Goal: Task Accomplishment & Management: Complete application form

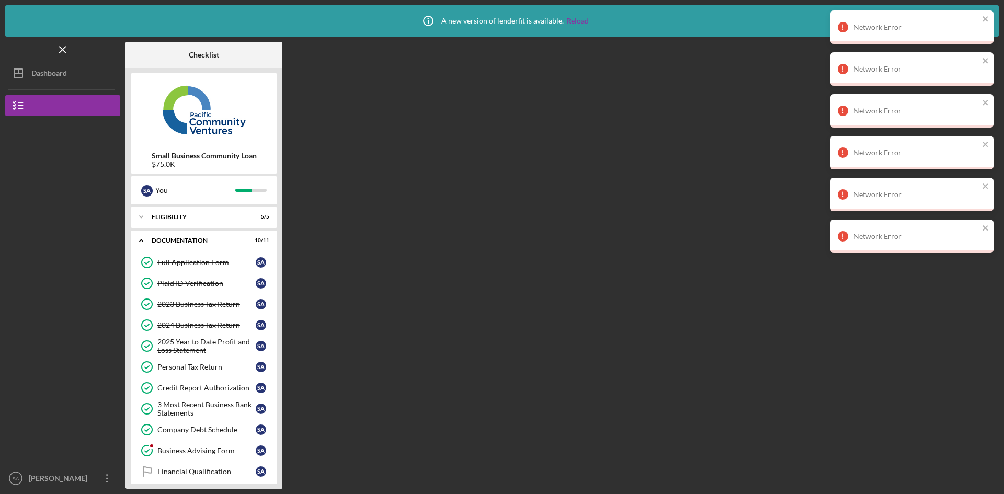
click at [58, 74] on div "Dashboard" at bounding box center [49, 75] width 36 height 24
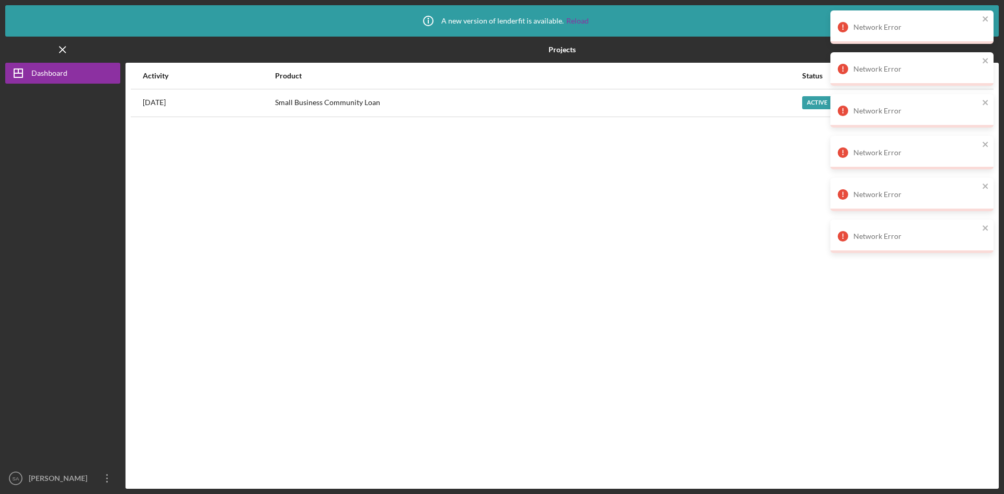
click at [811, 102] on div "Active" at bounding box center [817, 102] width 30 height 13
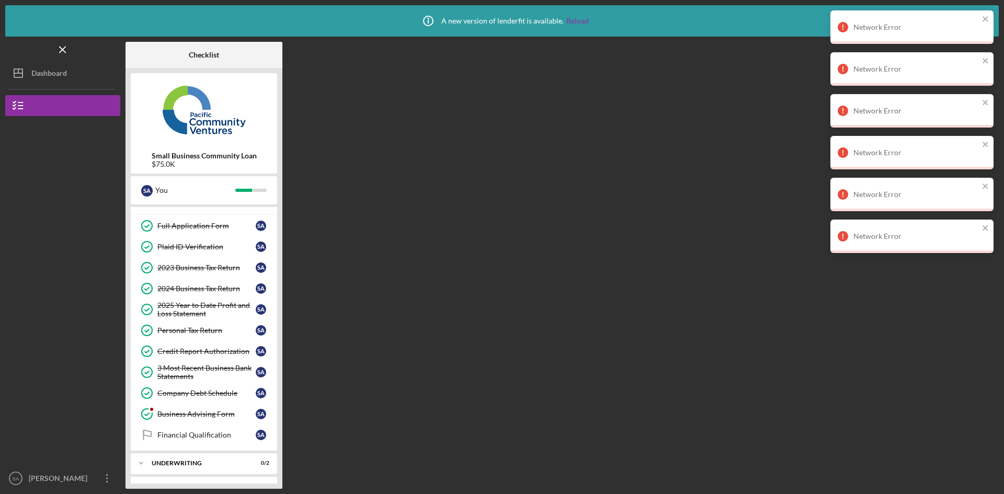
scroll to position [56, 0]
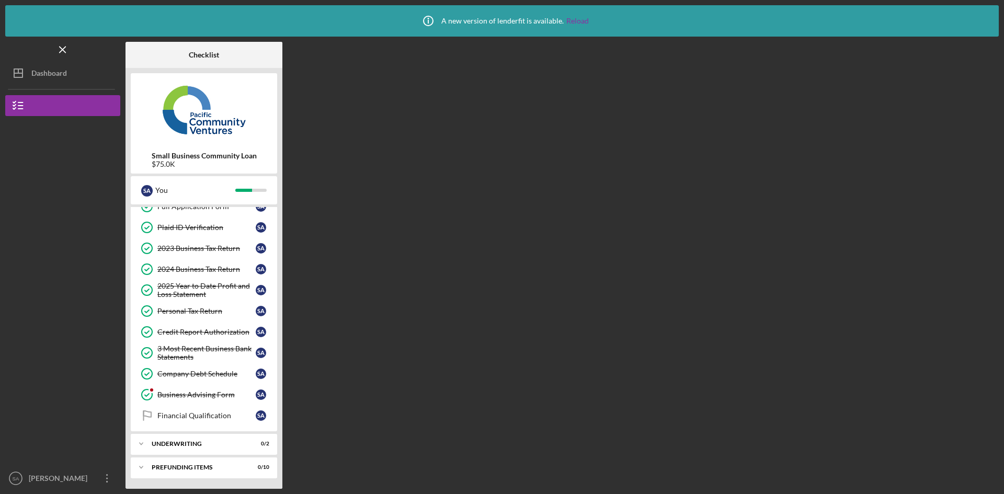
click at [207, 397] on div "Business Advising Form" at bounding box center [206, 395] width 98 height 8
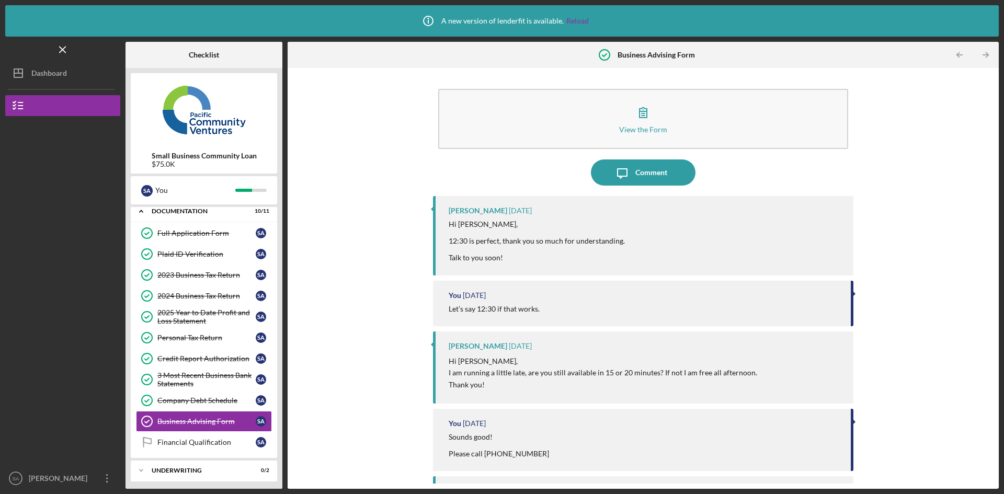
scroll to position [56, 0]
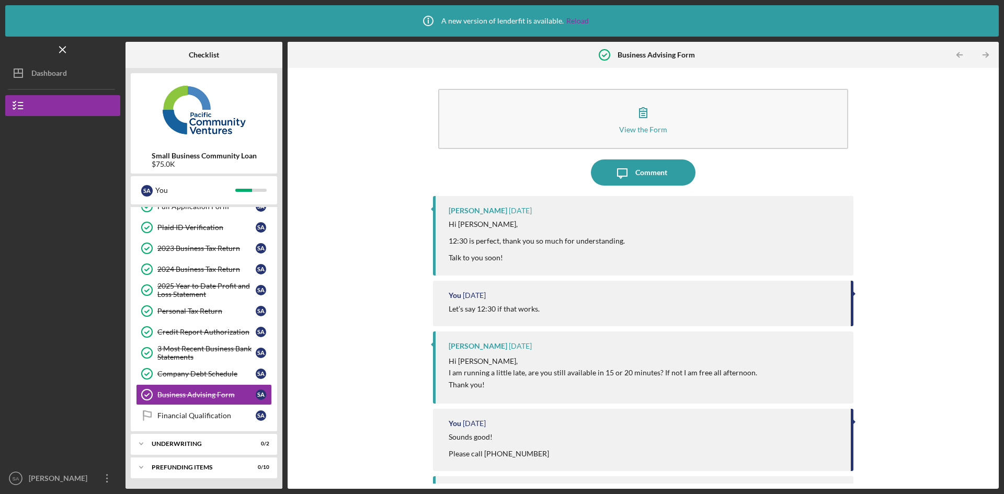
click at [196, 412] on div "Financial Qualification" at bounding box center [206, 416] width 98 height 8
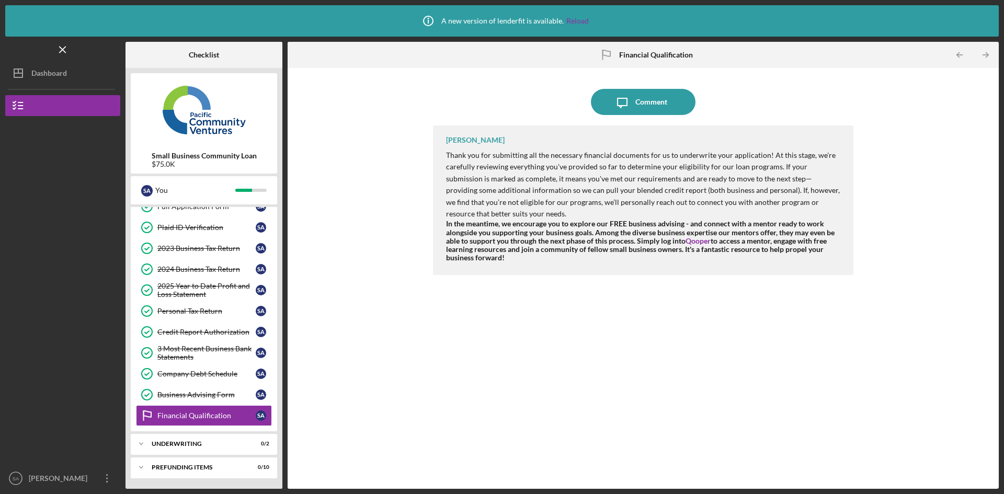
click at [204, 395] on div "Business Advising Form" at bounding box center [206, 395] width 98 height 8
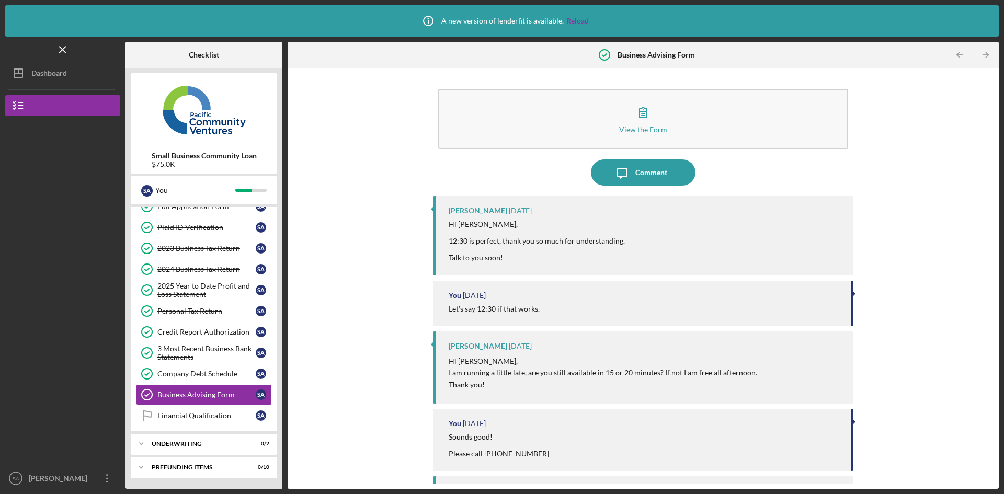
click at [215, 372] on div "Company Debt Schedule" at bounding box center [206, 374] width 98 height 8
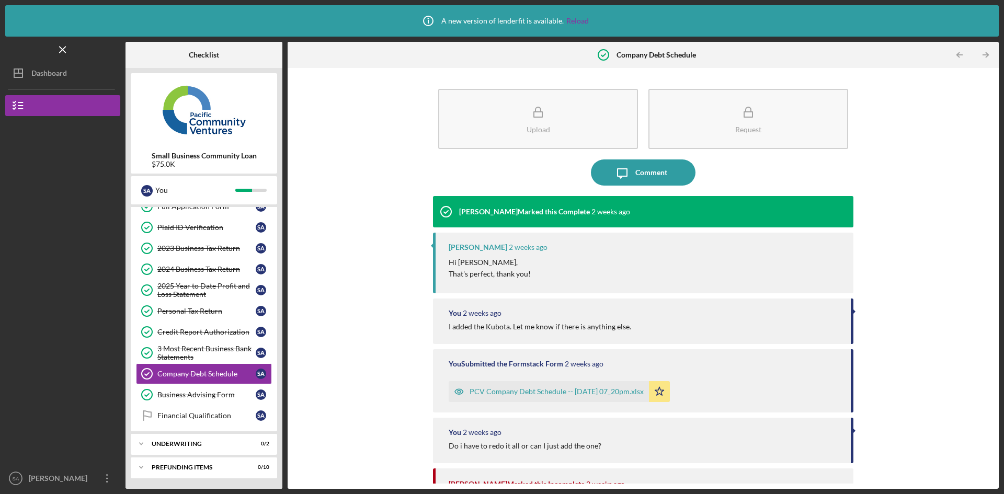
click at [223, 348] on div "3 Most Recent Business Bank Statements" at bounding box center [206, 353] width 98 height 17
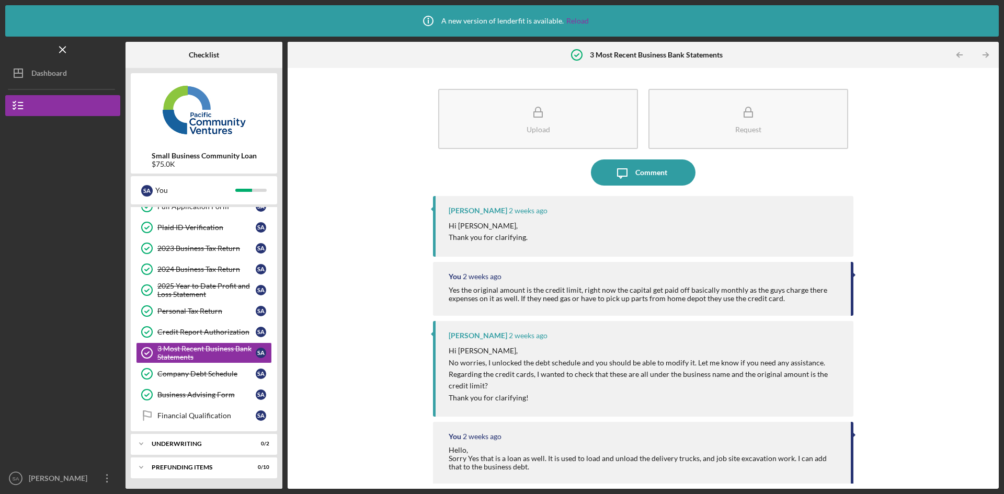
click at [222, 334] on div "Credit Report Authorization" at bounding box center [206, 332] width 98 height 8
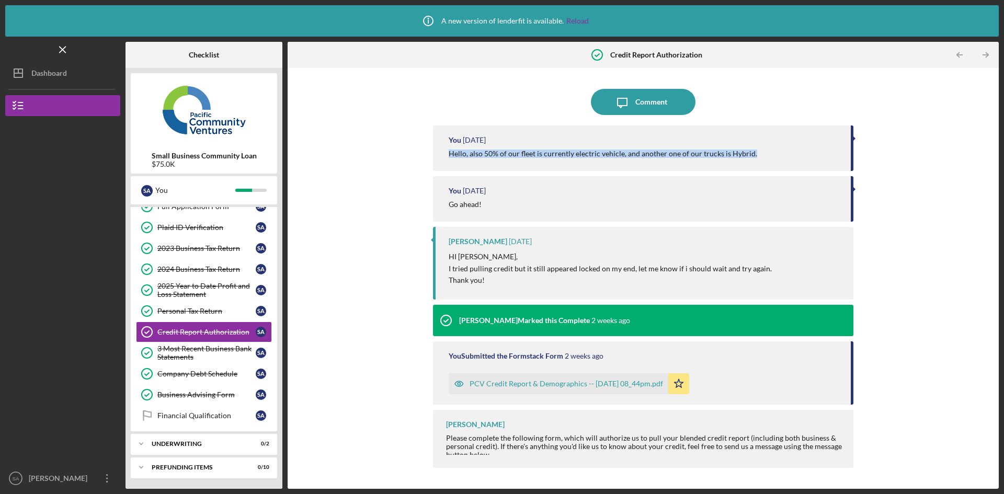
drag, startPoint x: 752, startPoint y: 154, endPoint x: 448, endPoint y: 152, distance: 304.5
click at [448, 152] on div "You [DATE] Hello, also 50% of our fleet is currently electric vehicle, and anot…" at bounding box center [643, 149] width 421 height 46
copy div "Hello, also 50% of our fleet is currently electric vehicle, and another one of …"
click at [161, 410] on link "Financial Qualification Financial Qualification S A" at bounding box center [204, 415] width 136 height 21
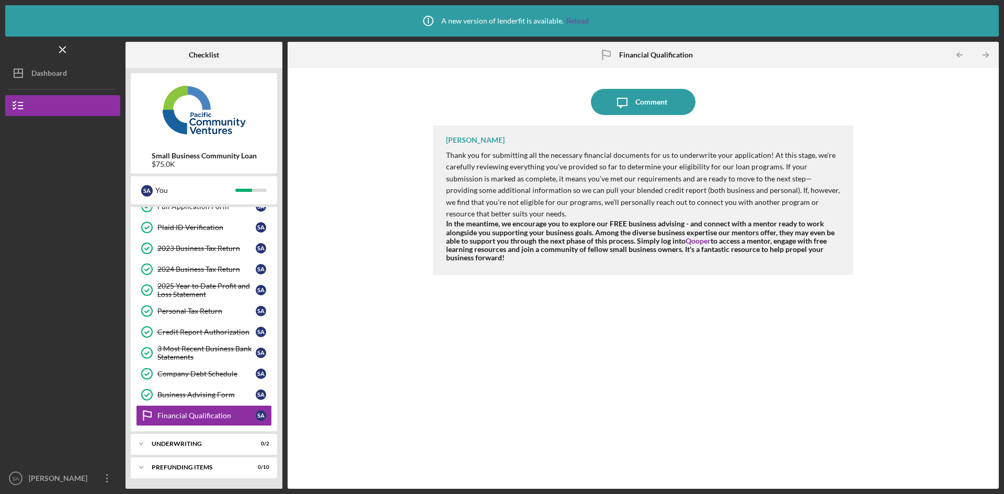
click at [618, 107] on icon "Icon/Message" at bounding box center [622, 102] width 26 height 26
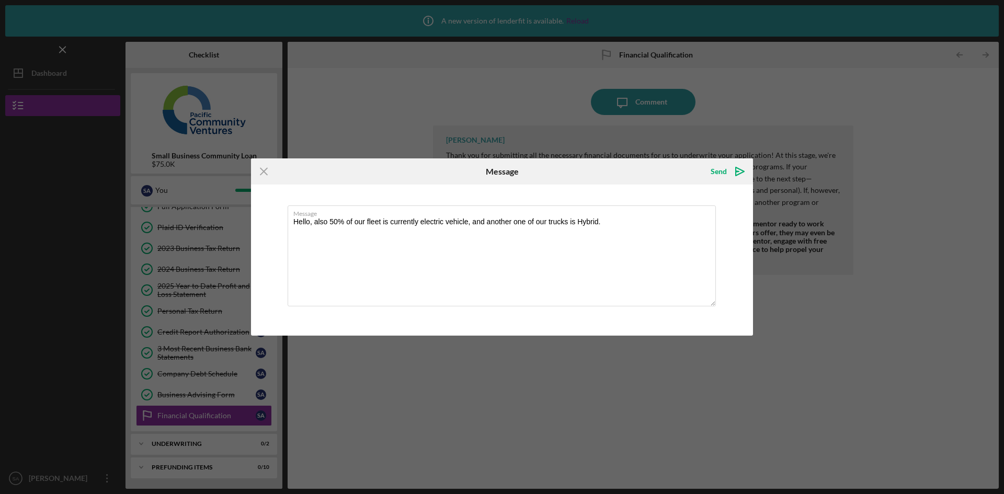
type textarea "Hello, also 50% of our fleet is currently electric vehicle, and another one of …"
click at [723, 166] on div "Send" at bounding box center [719, 171] width 16 height 21
